Goal: Find contact information: Find contact information

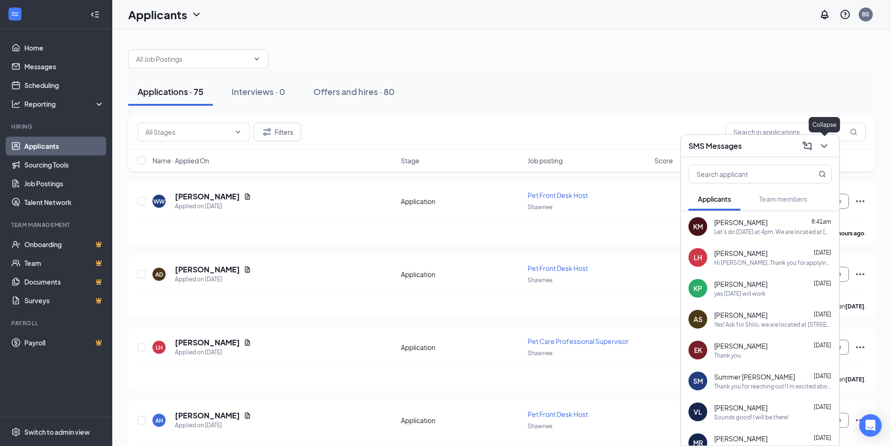
click at [825, 143] on icon "ChevronDown" at bounding box center [823, 145] width 11 height 11
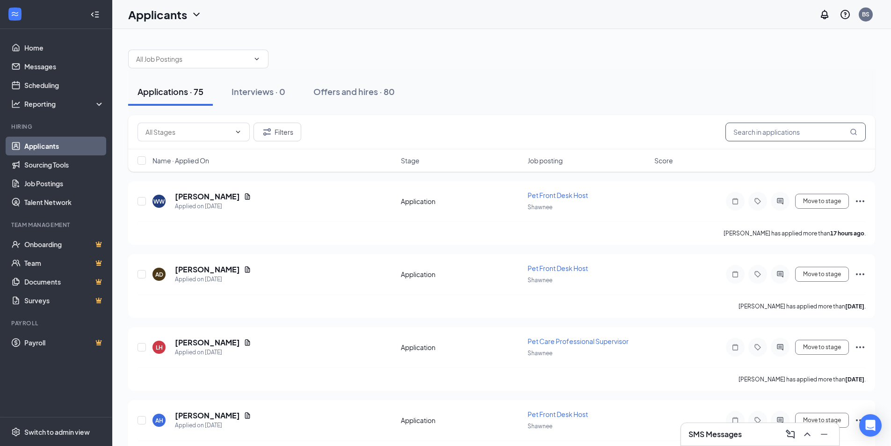
click at [794, 131] on input "text" at bounding box center [795, 132] width 140 height 19
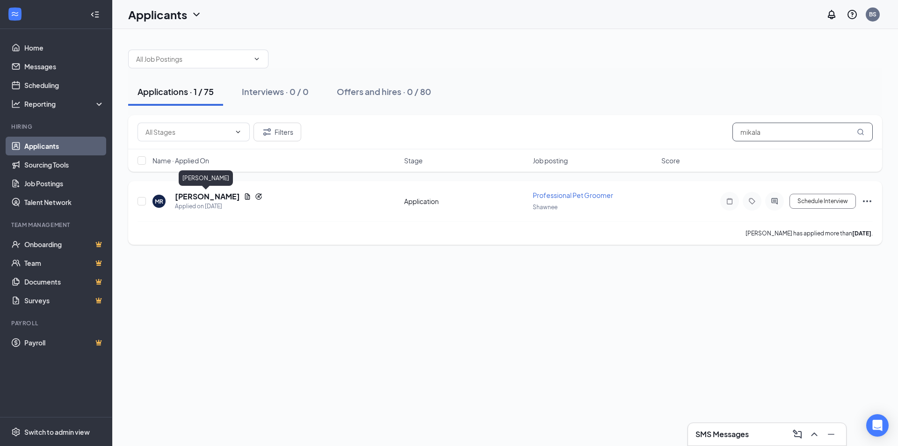
type input "mikala"
click at [197, 195] on h5 "[PERSON_NAME]" at bounding box center [207, 196] width 65 height 10
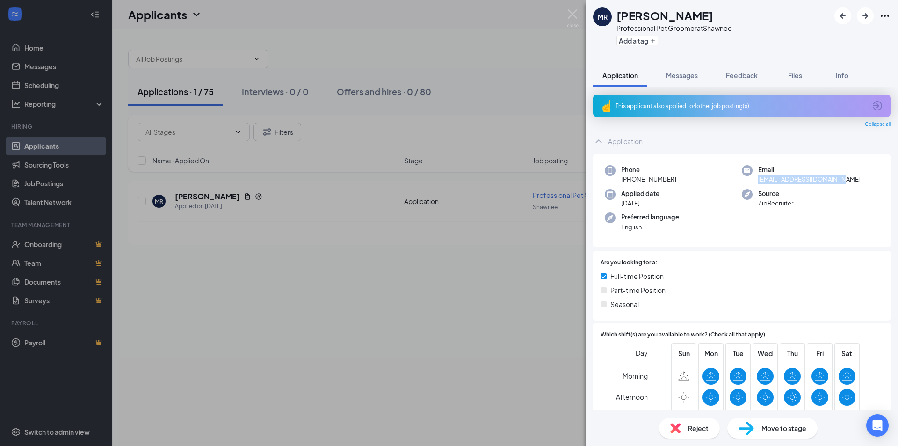
drag, startPoint x: 841, startPoint y: 178, endPoint x: 755, endPoint y: 183, distance: 86.7
click at [755, 183] on div "Email [EMAIL_ADDRESS][DOMAIN_NAME]" at bounding box center [810, 174] width 137 height 19
copy span "[EMAIL_ADDRESS][DOMAIN_NAME]"
click at [840, 228] on div "Phone [PHONE_NUMBER] Email [EMAIL_ADDRESS][DOMAIN_NAME] Applied date [DATE] Sou…" at bounding box center [741, 200] width 297 height 93
drag, startPoint x: 678, startPoint y: 177, endPoint x: 630, endPoint y: 182, distance: 49.0
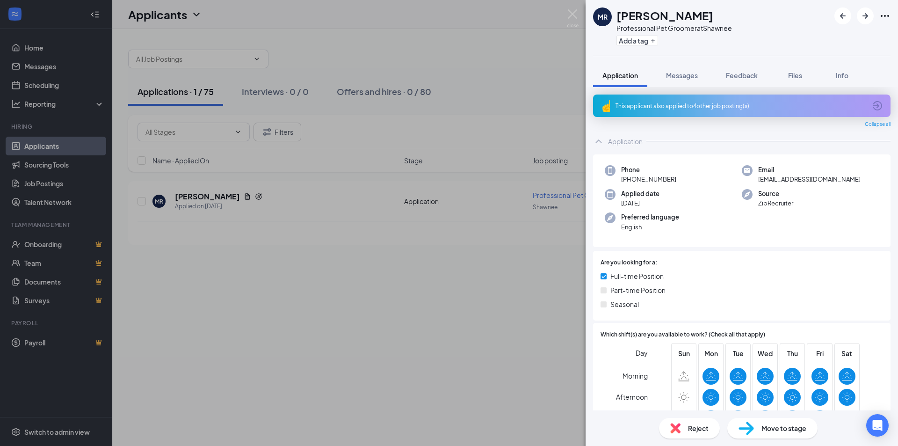
click at [630, 182] on div "Phone [PHONE_NUMBER]" at bounding box center [673, 174] width 137 height 19
copy span "[PHONE_NUMBER]"
